Goal: Register for event/course: Register for event/course

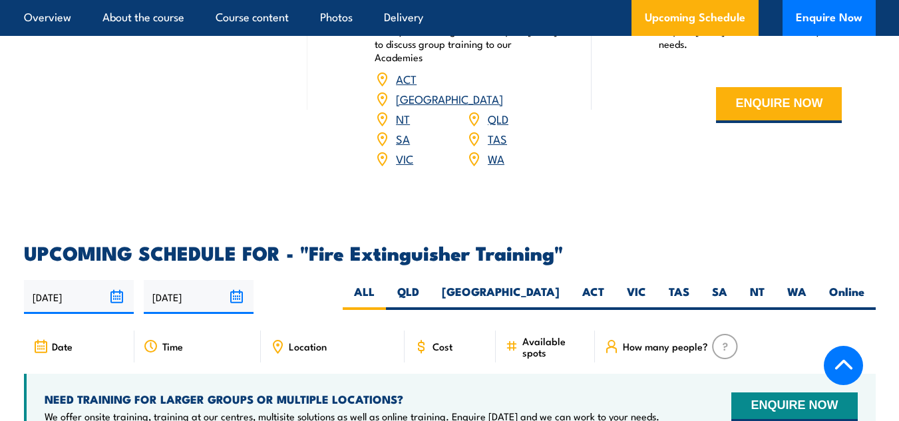
scroll to position [1998, 0]
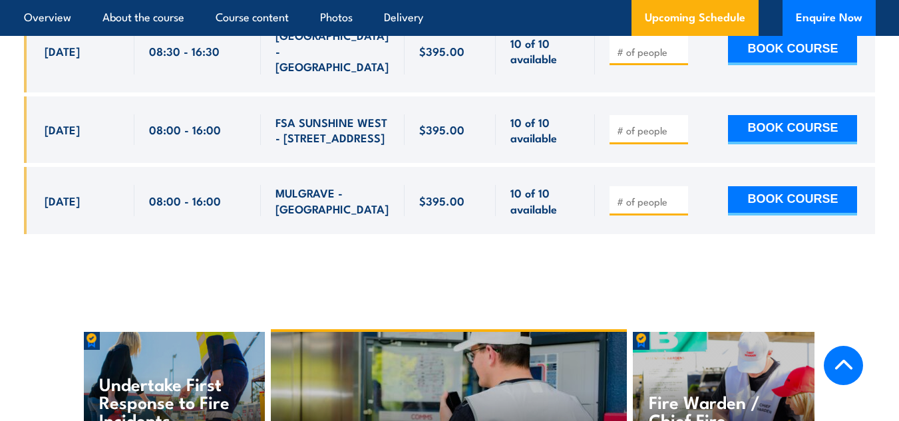
scroll to position [3836, 0]
